Goal: Information Seeking & Learning: Learn about a topic

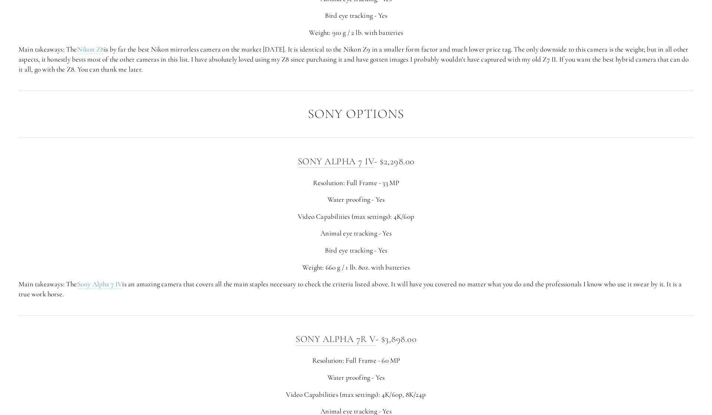
scroll to position [1704, 0]
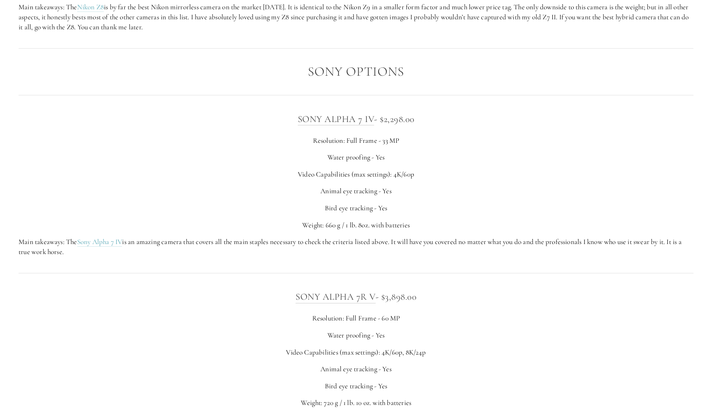
drag, startPoint x: 171, startPoint y: 253, endPoint x: 0, endPoint y: 149, distance: 199.7
click at [0, 149] on section "The Best Cameras for Landscape Photography in [DATE] [GEOGRAPHIC_DATA] as viewe…" at bounding box center [356, 234] width 712 height 3818
drag, startPoint x: 425, startPoint y: 251, endPoint x: 439, endPoint y: 225, distance: 29.4
click at [439, 225] on div "SONY ALPHA 7 IV - $2,298.00 Resolution: Full Frame - 33 MP Water proofing - Yes…" at bounding box center [356, 184] width 675 height 145
click at [439, 225] on p "Weight: 660 g / 1 lb. 8oz. with batteries" at bounding box center [356, 225] width 675 height 10
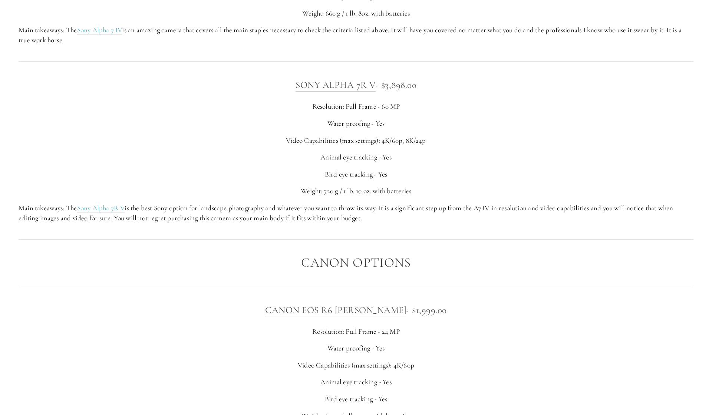
scroll to position [1916, 0]
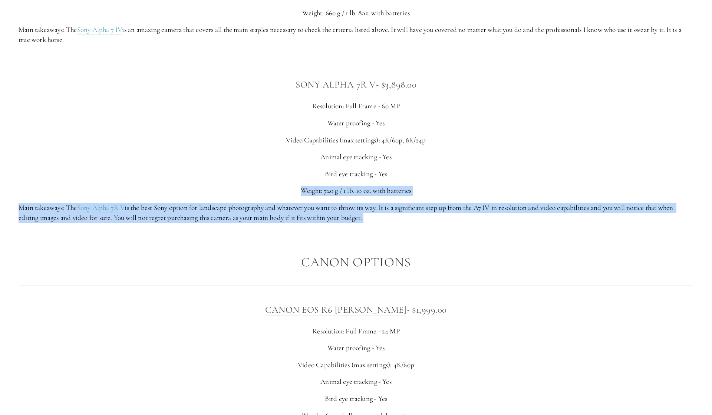
drag, startPoint x: 99, startPoint y: 191, endPoint x: 288, endPoint y: 260, distance: 200.9
click at [411, 220] on p "Main takeaways: The Sony Alpha 7R V is the best Sony option for landscape photo…" at bounding box center [356, 213] width 675 height 20
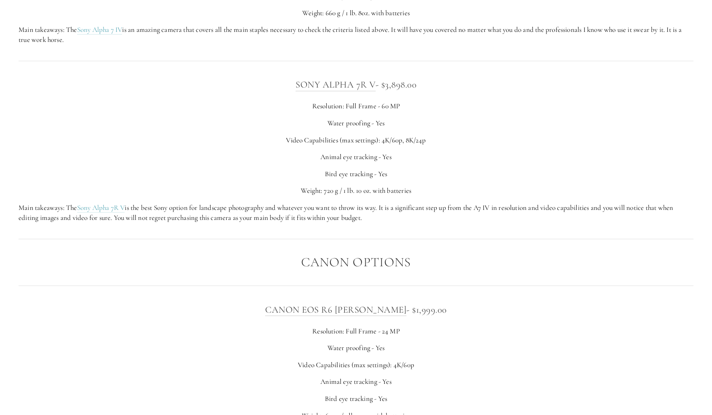
click at [378, 221] on p "Main takeaways: The Sony Alpha 7R V is the best Sony option for landscape photo…" at bounding box center [356, 213] width 675 height 20
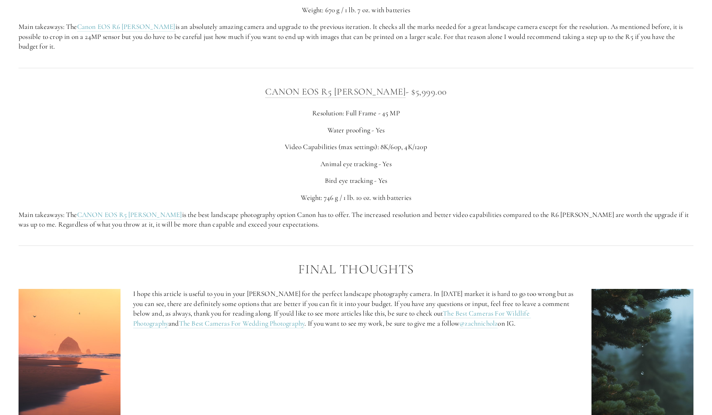
scroll to position [2322, 0]
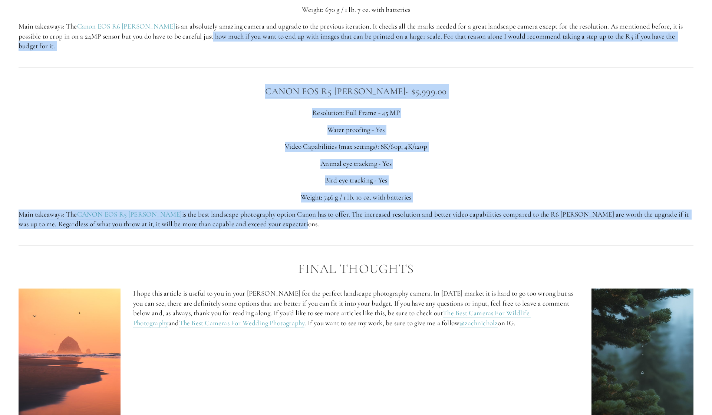
drag, startPoint x: 378, startPoint y: 221, endPoint x: 182, endPoint y: 34, distance: 271.5
click at [299, 220] on div "CANON EOS R5 [PERSON_NAME] - $5,999.00 Resolution: Full Frame - 45 MP Water pro…" at bounding box center [356, 157] width 688 height 158
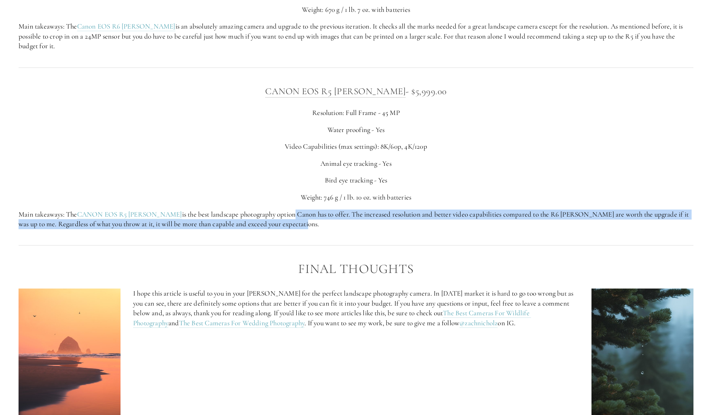
drag, startPoint x: 299, startPoint y: 220, endPoint x: 264, endPoint y: 198, distance: 41.2
click at [264, 198] on div "CANON EOS R5 [PERSON_NAME] - $5,999.00 Resolution: Full Frame - 45 MP Water pro…" at bounding box center [356, 157] width 688 height 158
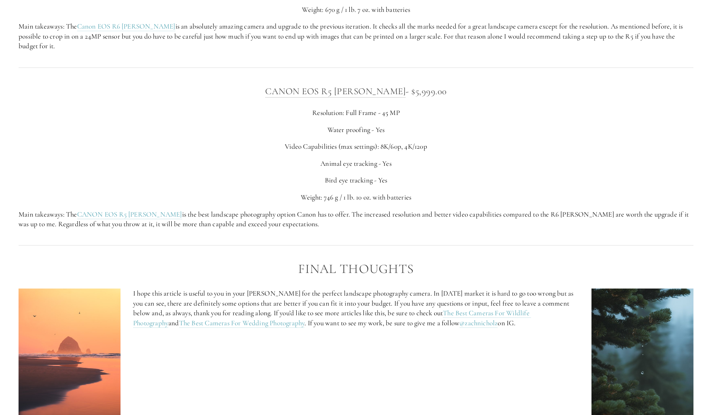
click at [196, 142] on p "Video Capabilities (max settings): 8K/60p, 4K/120p" at bounding box center [356, 147] width 675 height 10
